Goal: Complete application form: Fill out and submit a form for a specific purpose

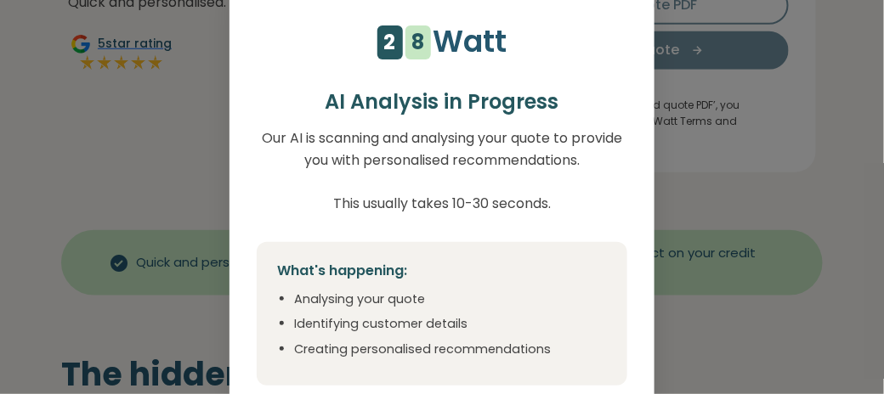
scroll to position [425, 0]
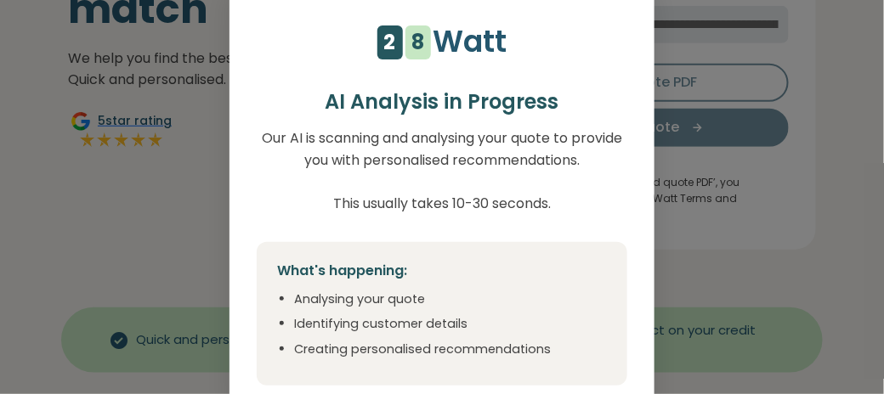
select select "***"
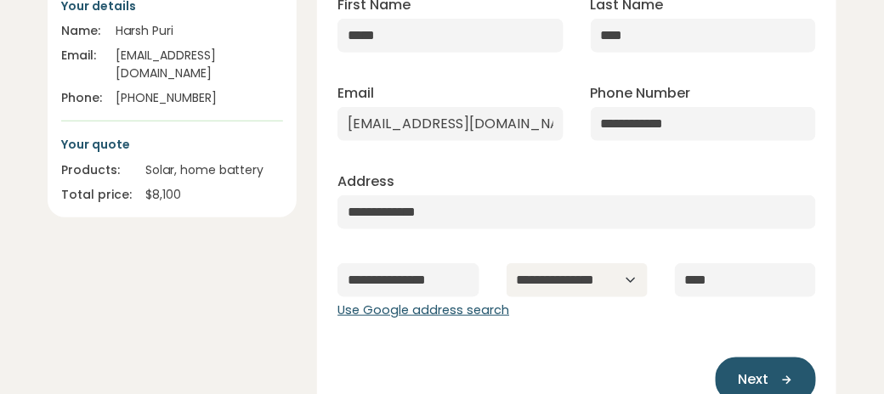
scroll to position [340, 0]
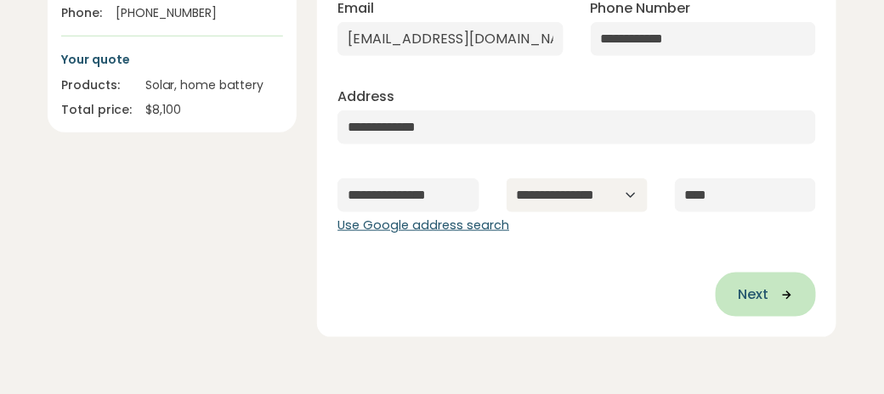
click at [753, 288] on span "Next" at bounding box center [753, 295] width 31 height 20
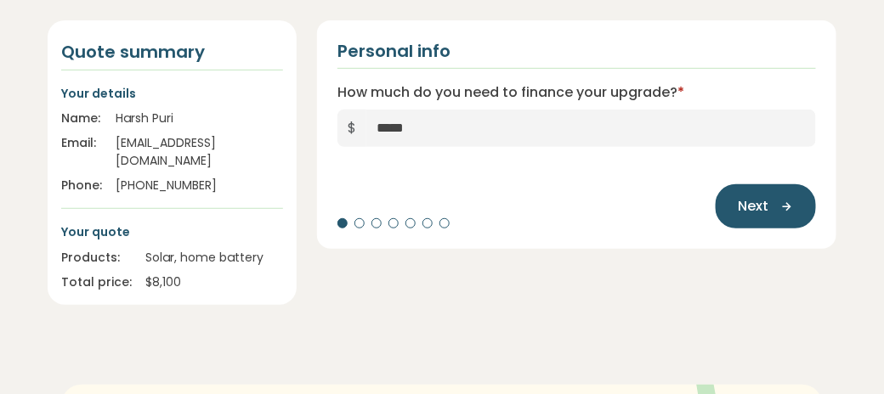
scroll to position [170, 0]
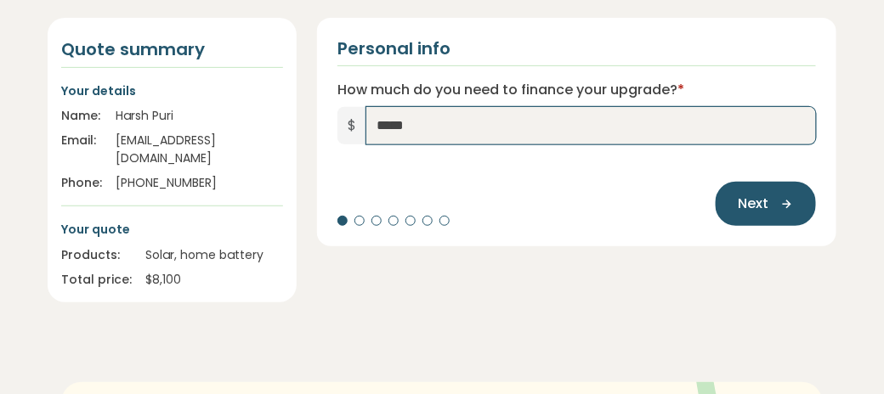
click at [411, 126] on input "*****" at bounding box center [591, 125] width 450 height 37
type input "*"
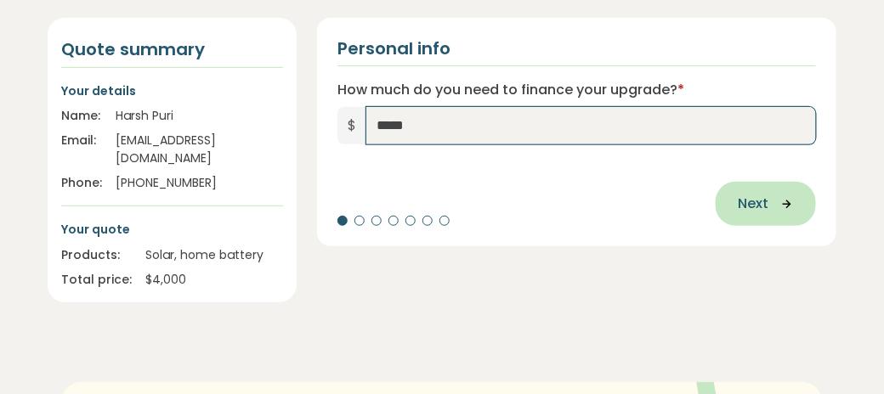
type input "*****"
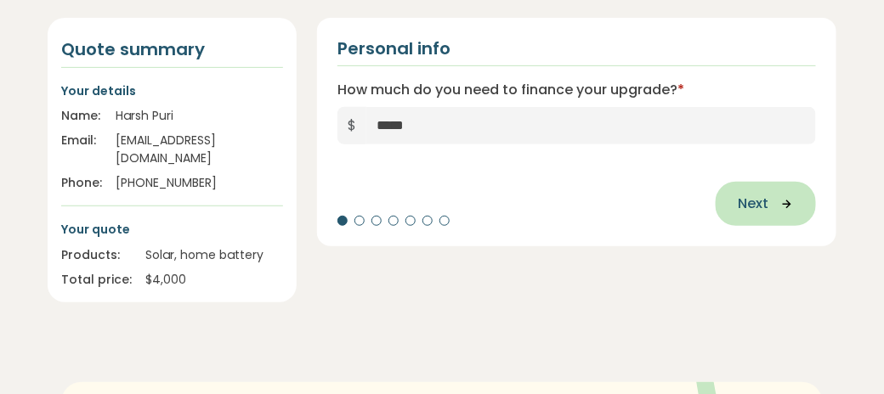
click at [765, 206] on span "Next" at bounding box center [753, 204] width 31 height 20
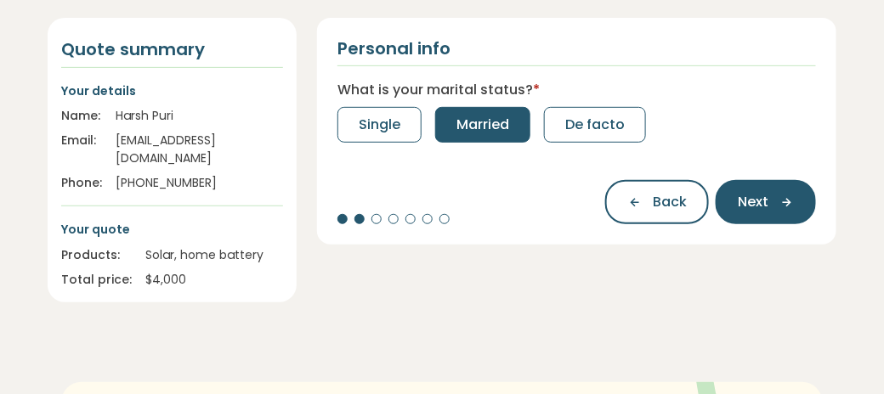
click at [480, 123] on span "Married" at bounding box center [482, 125] width 53 height 20
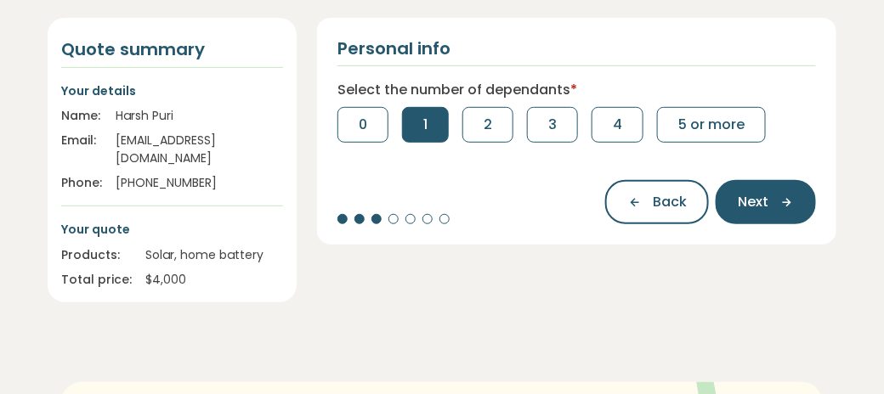
click at [432, 133] on button "1" at bounding box center [425, 125] width 47 height 36
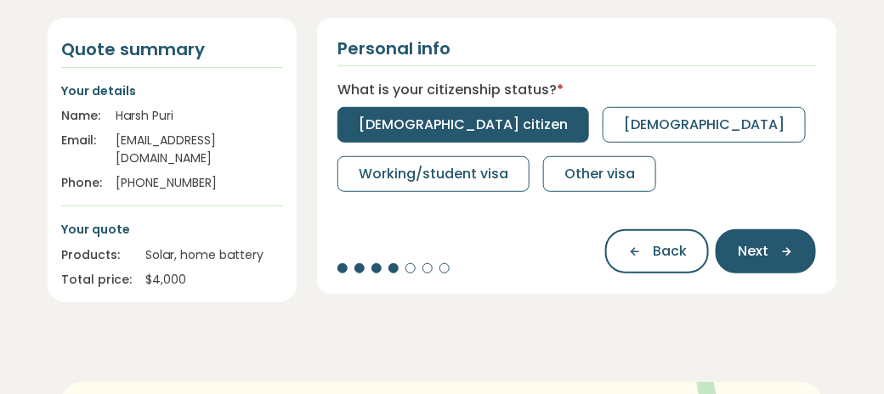
click at [439, 133] on button "[DEMOGRAPHIC_DATA] citizen" at bounding box center [463, 125] width 252 height 36
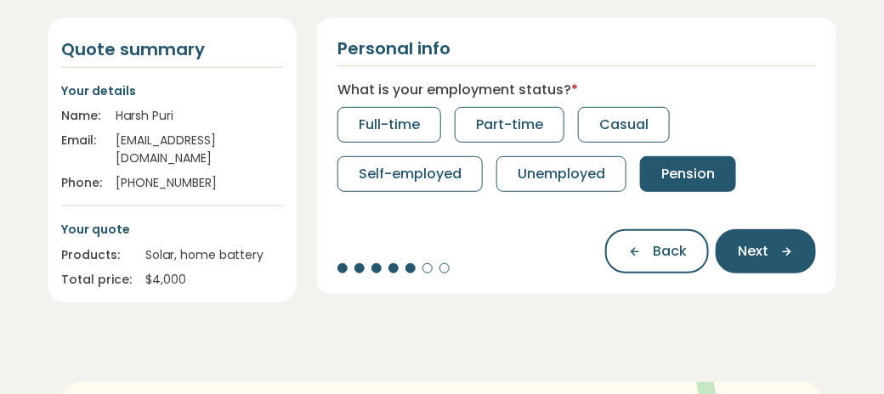
click at [692, 175] on span "Pension" at bounding box center [688, 174] width 54 height 20
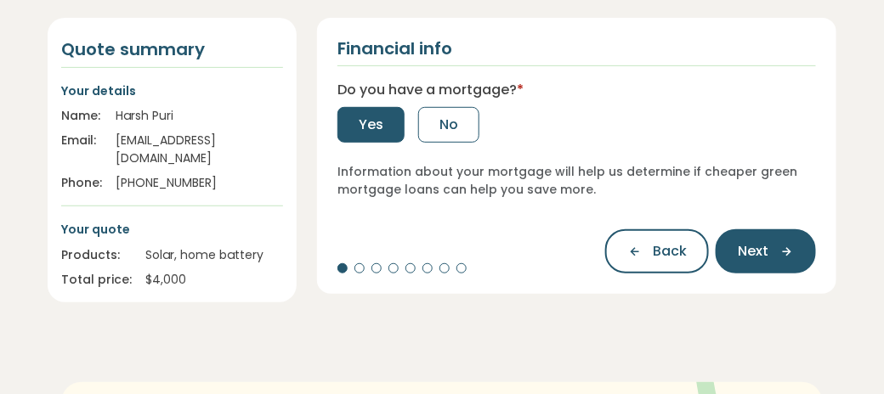
click at [368, 128] on span "Yes" at bounding box center [371, 125] width 25 height 20
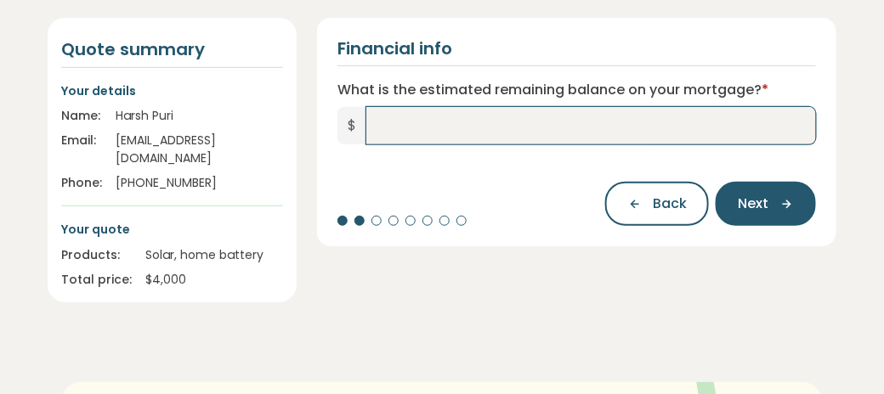
click at [379, 130] on input "What is the estimated remaining balance on your mortgage? *" at bounding box center [591, 125] width 450 height 37
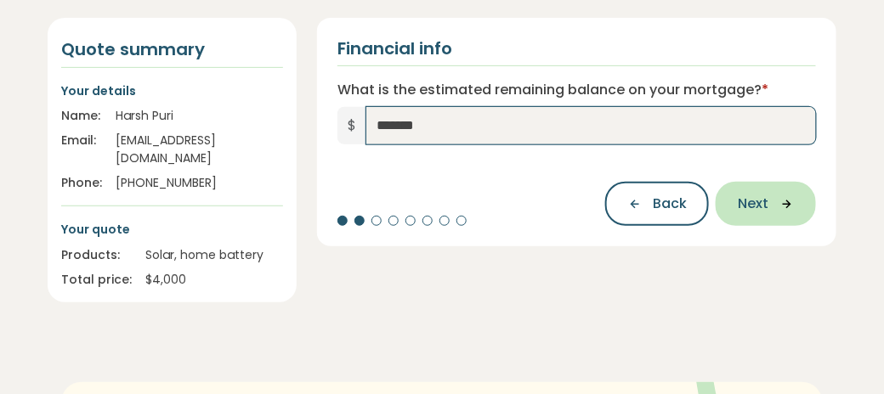
type input "*******"
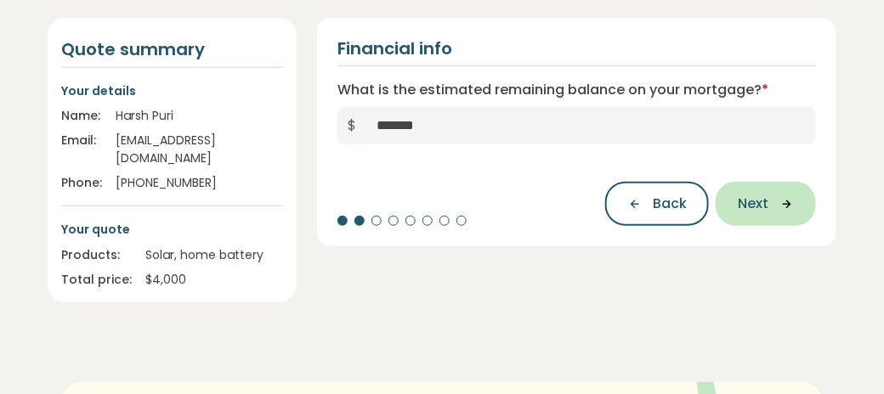
click at [746, 207] on span "Next" at bounding box center [753, 204] width 31 height 20
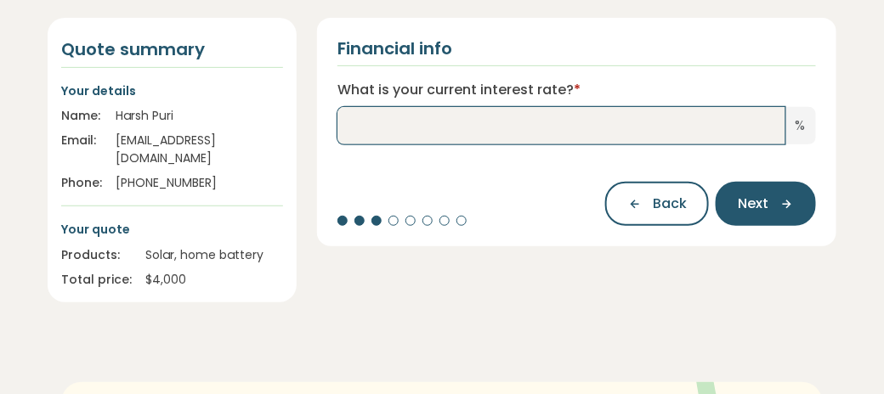
click at [420, 133] on input "What is your current interest rate? *" at bounding box center [561, 125] width 448 height 37
click at [492, 138] on input "What is your current interest rate? *" at bounding box center [561, 125] width 448 height 37
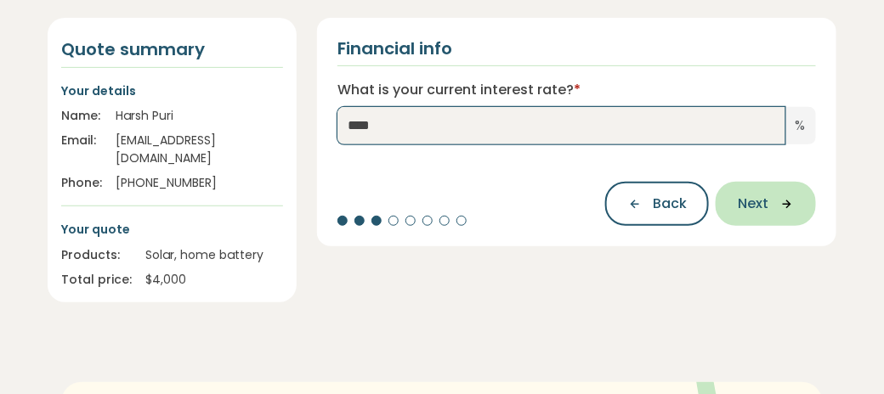
type input "****"
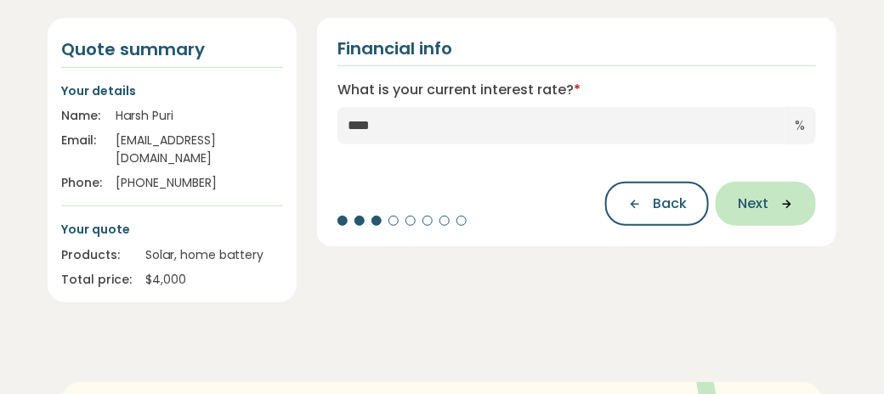
click at [779, 213] on button "Next" at bounding box center [766, 204] width 100 height 44
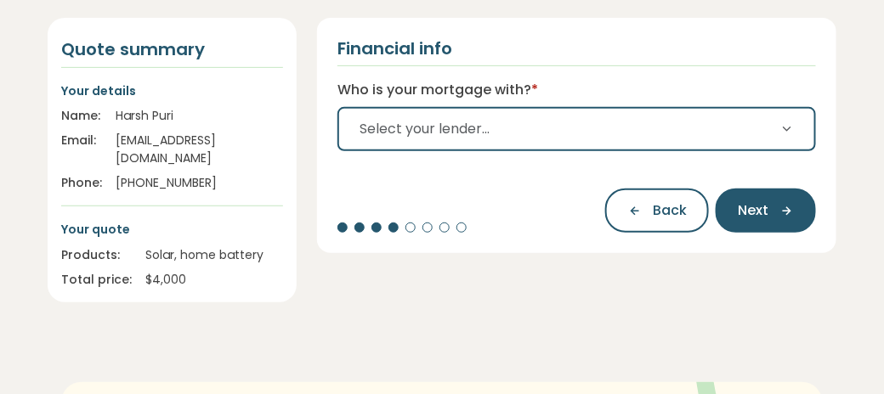
click at [787, 128] on icon "button" at bounding box center [787, 129] width 14 height 14
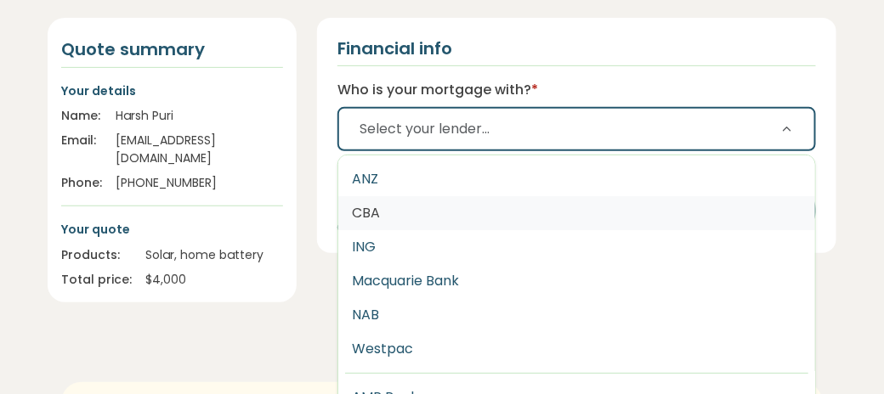
click at [388, 217] on button "CBA" at bounding box center [576, 213] width 477 height 34
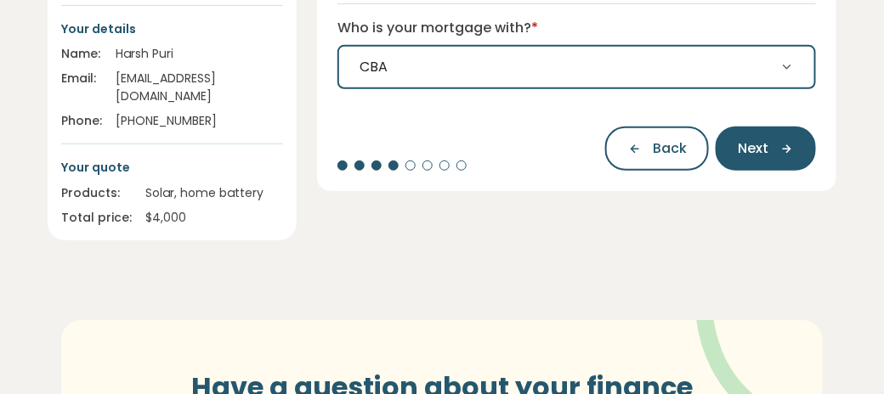
scroll to position [255, 0]
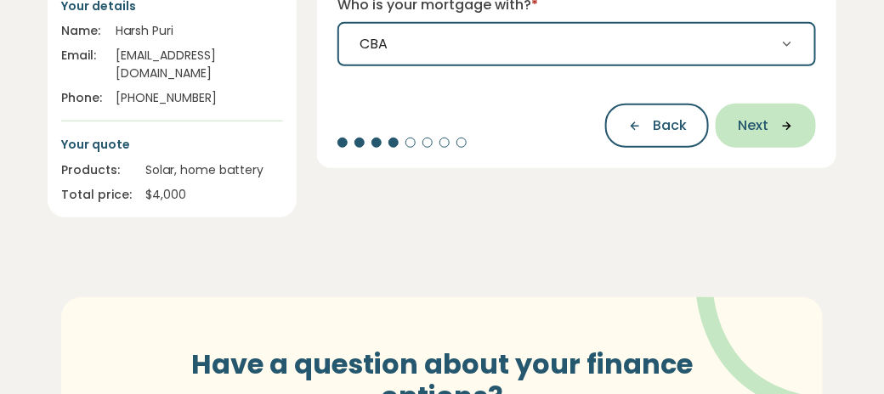
click at [762, 133] on span "Next" at bounding box center [753, 126] width 31 height 20
select select "*******"
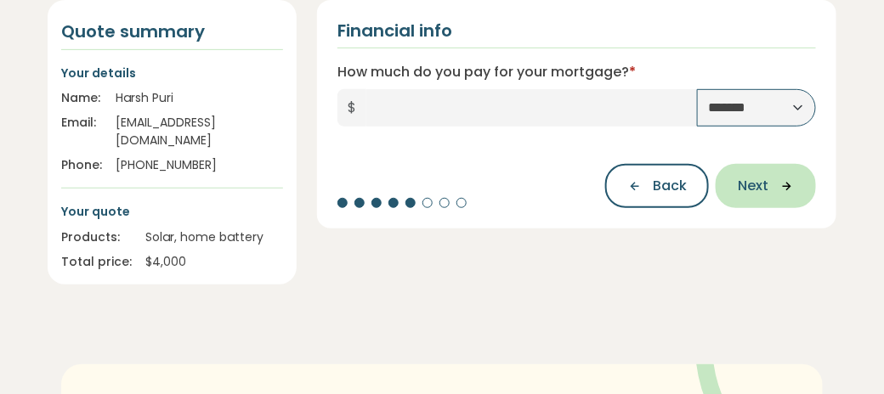
scroll to position [170, 0]
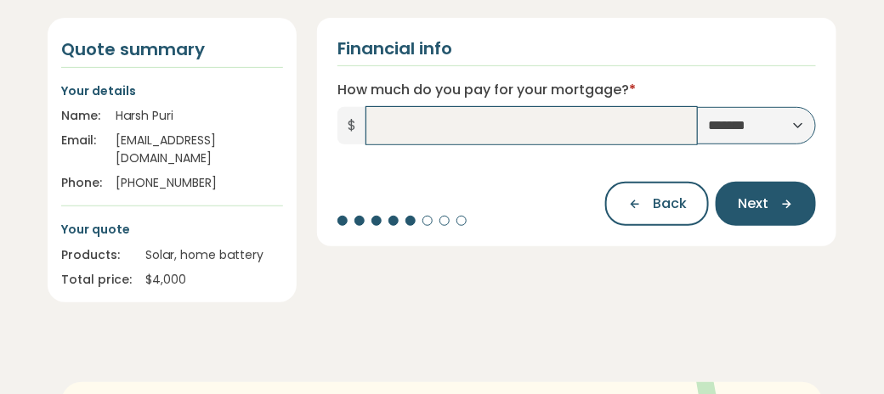
click at [383, 128] on input "How much do you pay for your mortgage? *" at bounding box center [531, 125] width 331 height 37
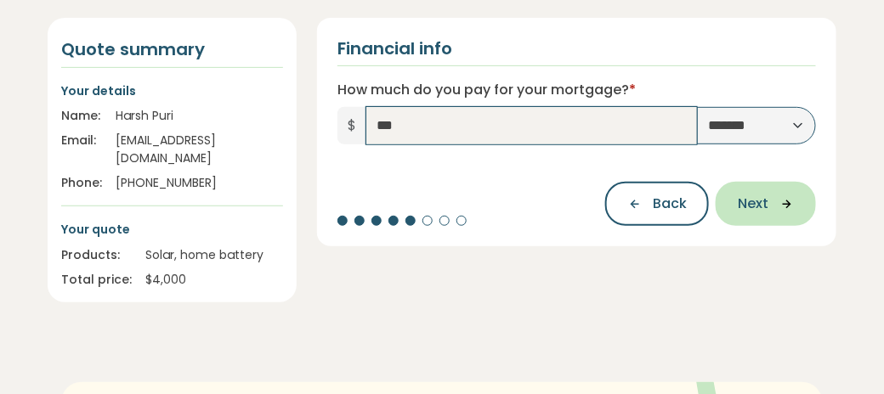
type input "***"
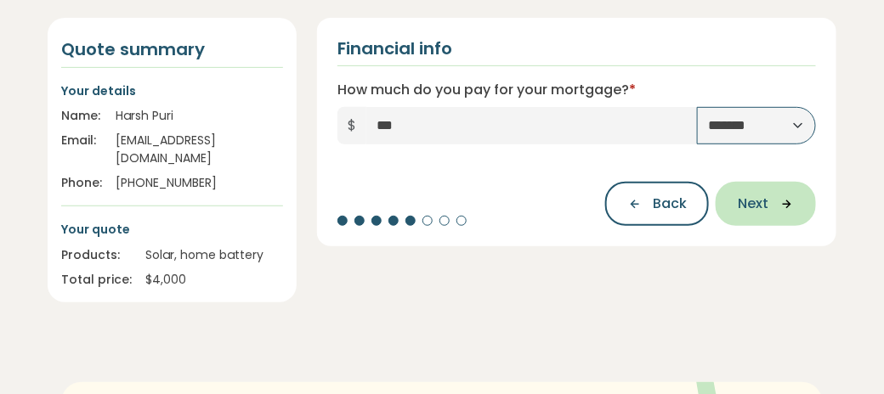
click at [783, 202] on icon "button" at bounding box center [781, 203] width 26 height 15
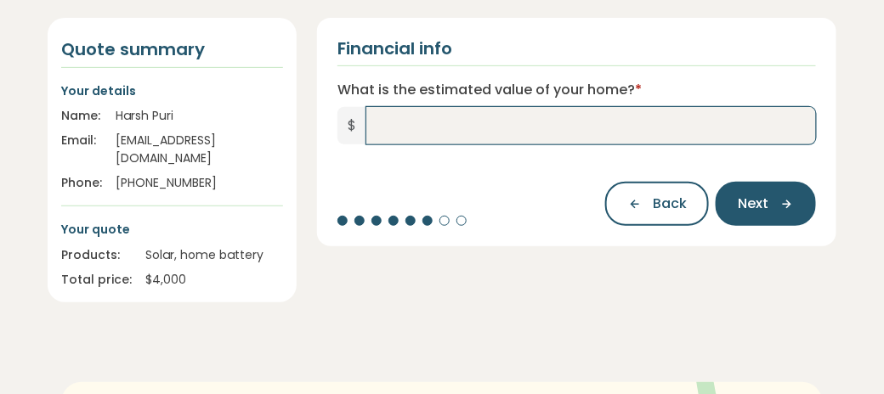
click at [385, 127] on input "What is the estimated value of your home? *" at bounding box center [591, 125] width 450 height 37
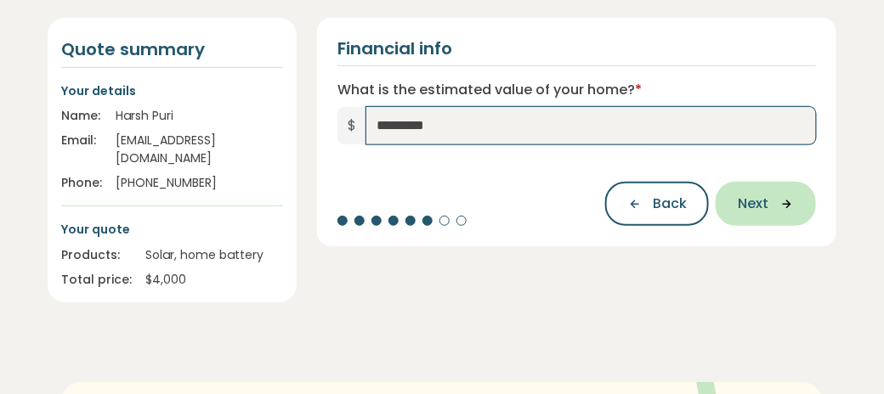
type input "*********"
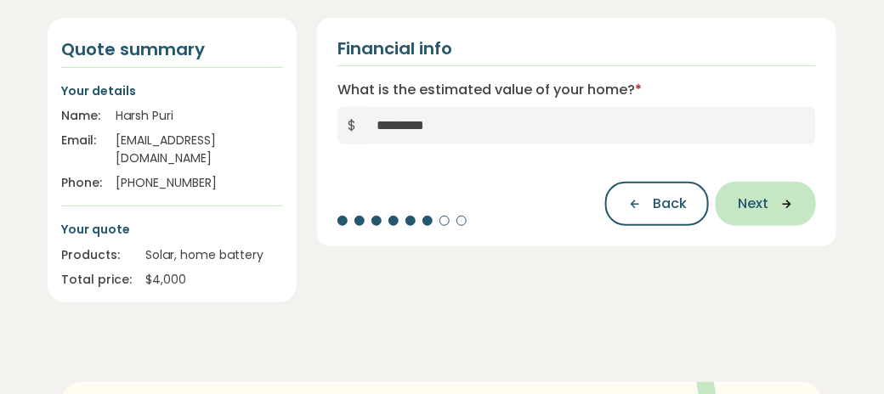
click at [764, 207] on span "Next" at bounding box center [753, 204] width 31 height 20
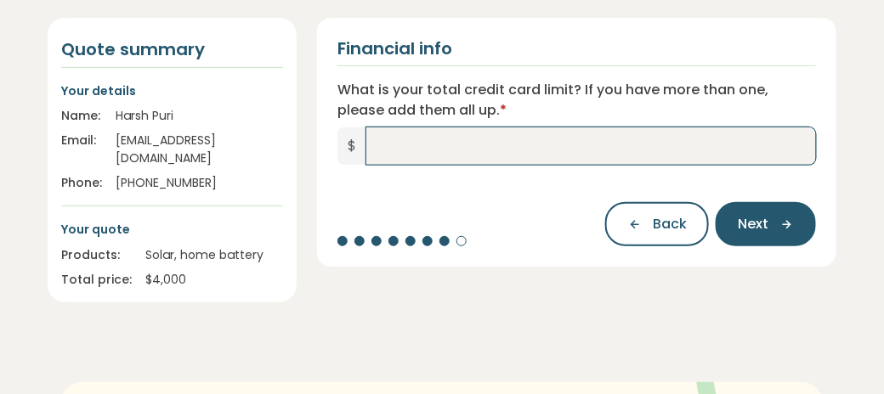
click at [377, 149] on input "What is your total credit card limit? If you have more than one, please add the…" at bounding box center [591, 146] width 450 height 37
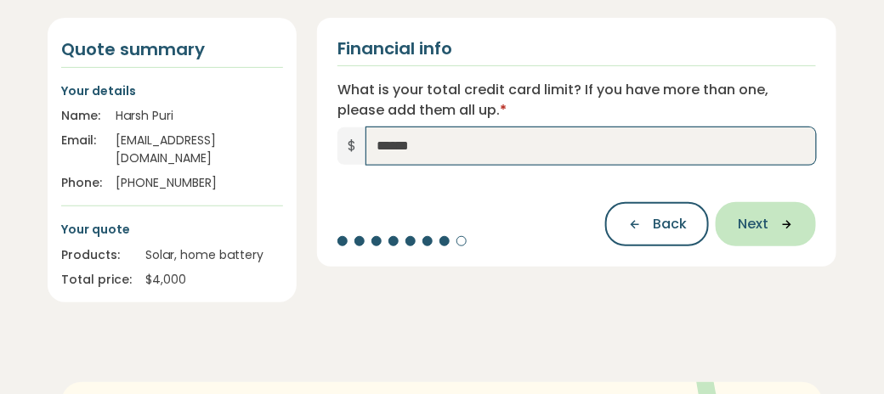
type input "******"
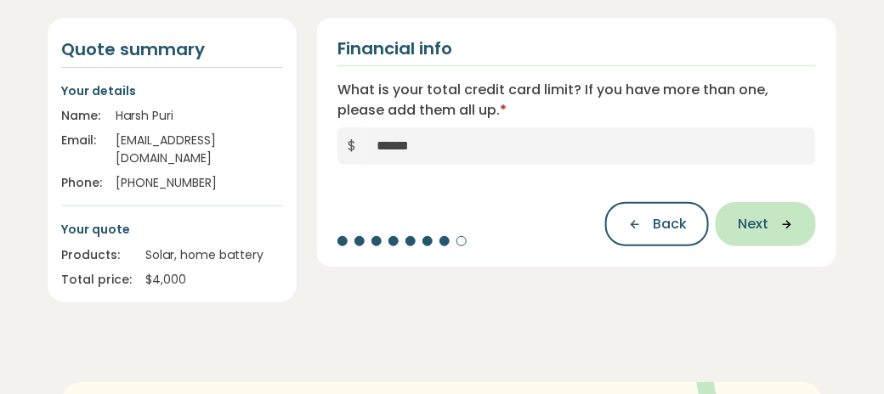
click at [745, 220] on span "Next" at bounding box center [753, 224] width 31 height 20
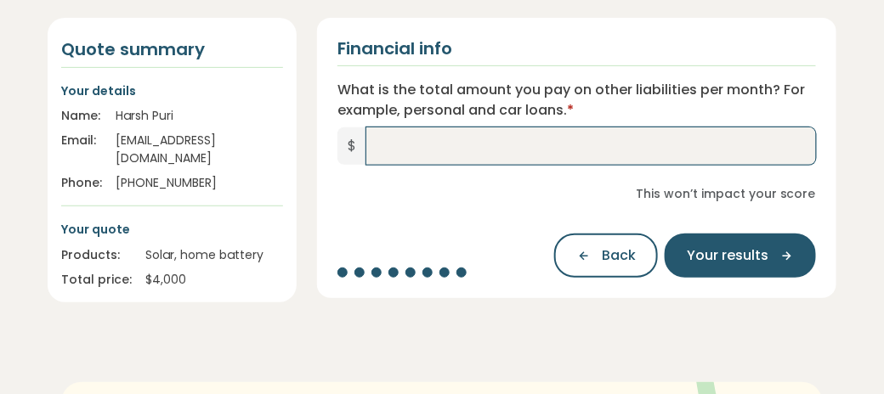
click at [379, 151] on input "What is the total amount you pay on other liabilities per month? For example, p…" at bounding box center [591, 146] width 450 height 37
type input "*"
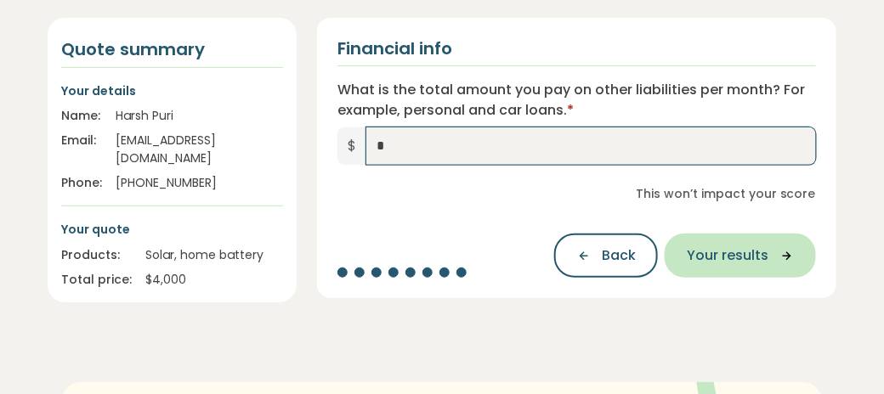
type input "*"
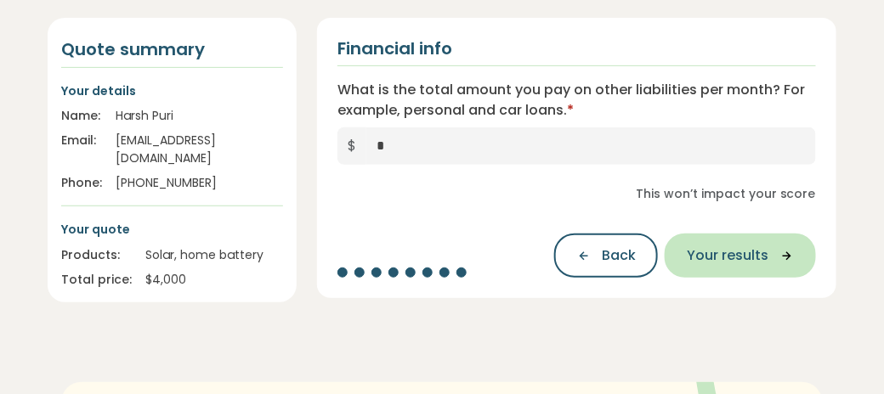
click at [723, 254] on span "Your results" at bounding box center [728, 256] width 82 height 20
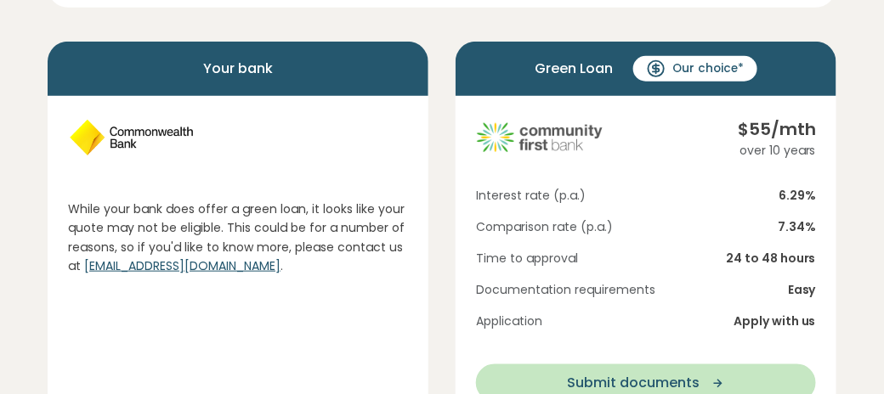
scroll to position [340, 0]
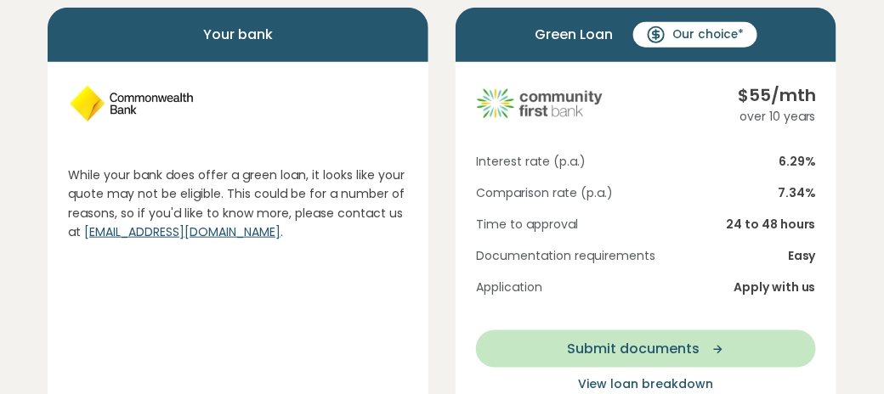
click at [762, 118] on div "over 10 years" at bounding box center [777, 117] width 78 height 18
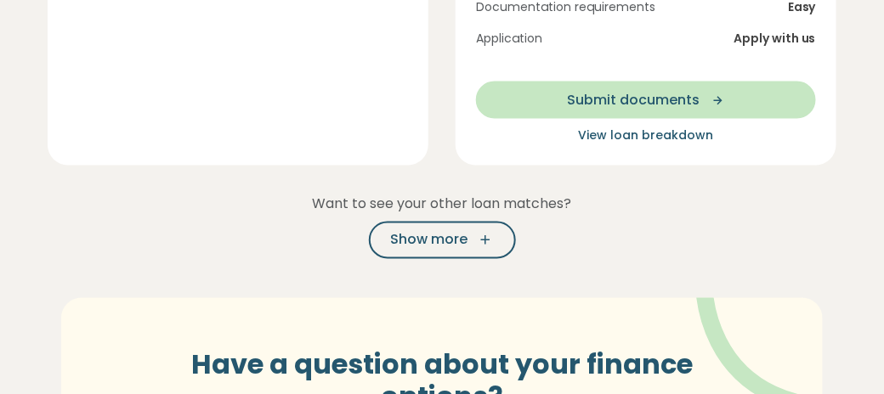
scroll to position [680, 0]
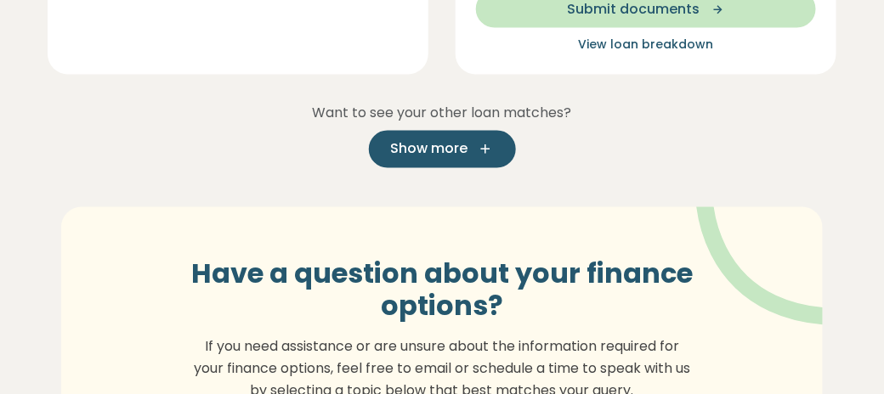
click at [470, 146] on icon "button" at bounding box center [481, 149] width 26 height 15
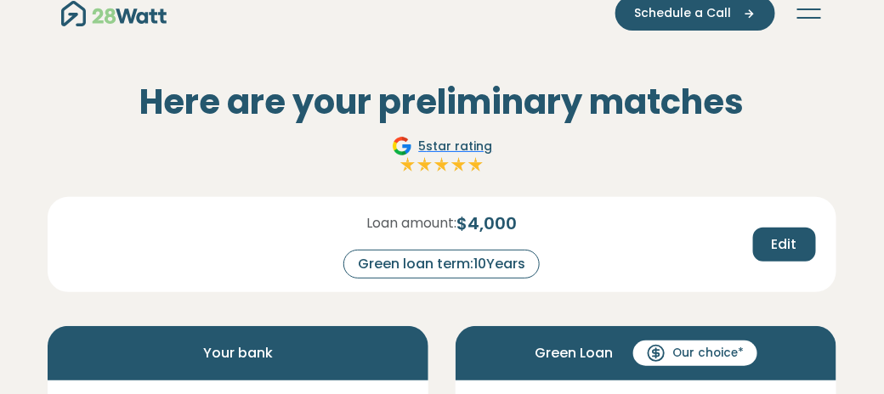
scroll to position [0, 0]
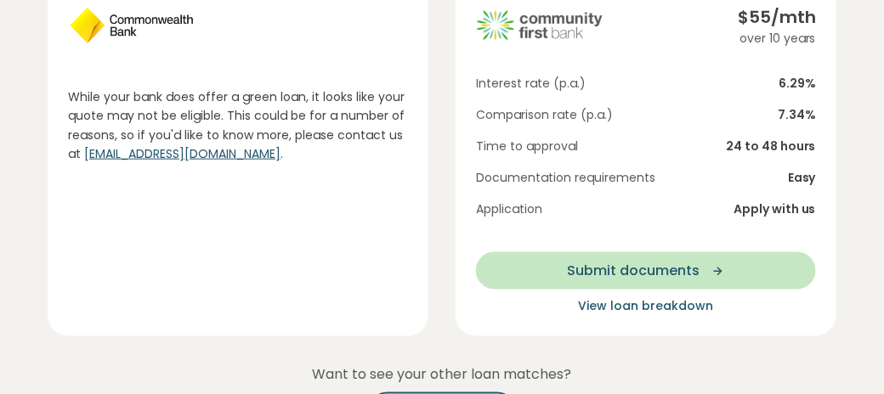
scroll to position [510, 0]
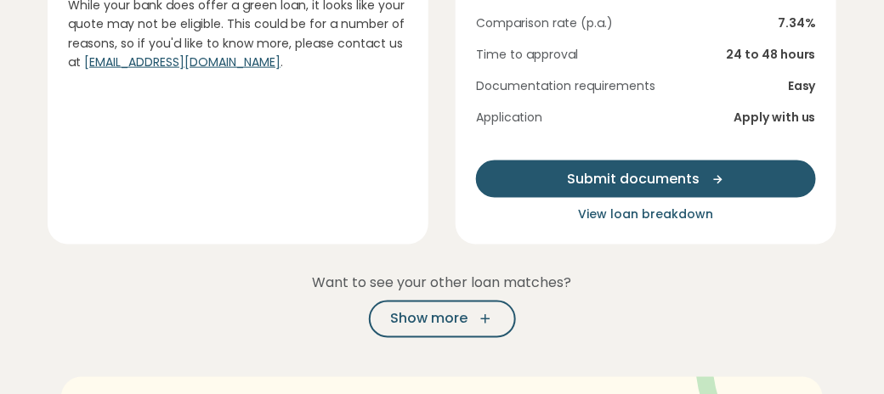
click at [637, 184] on span "Submit documents" at bounding box center [633, 179] width 133 height 20
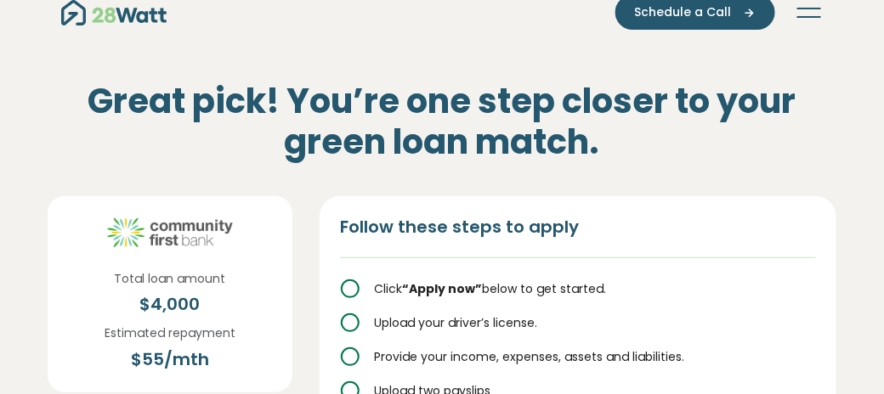
scroll to position [0, 0]
